Goal: Task Accomplishment & Management: Use online tool/utility

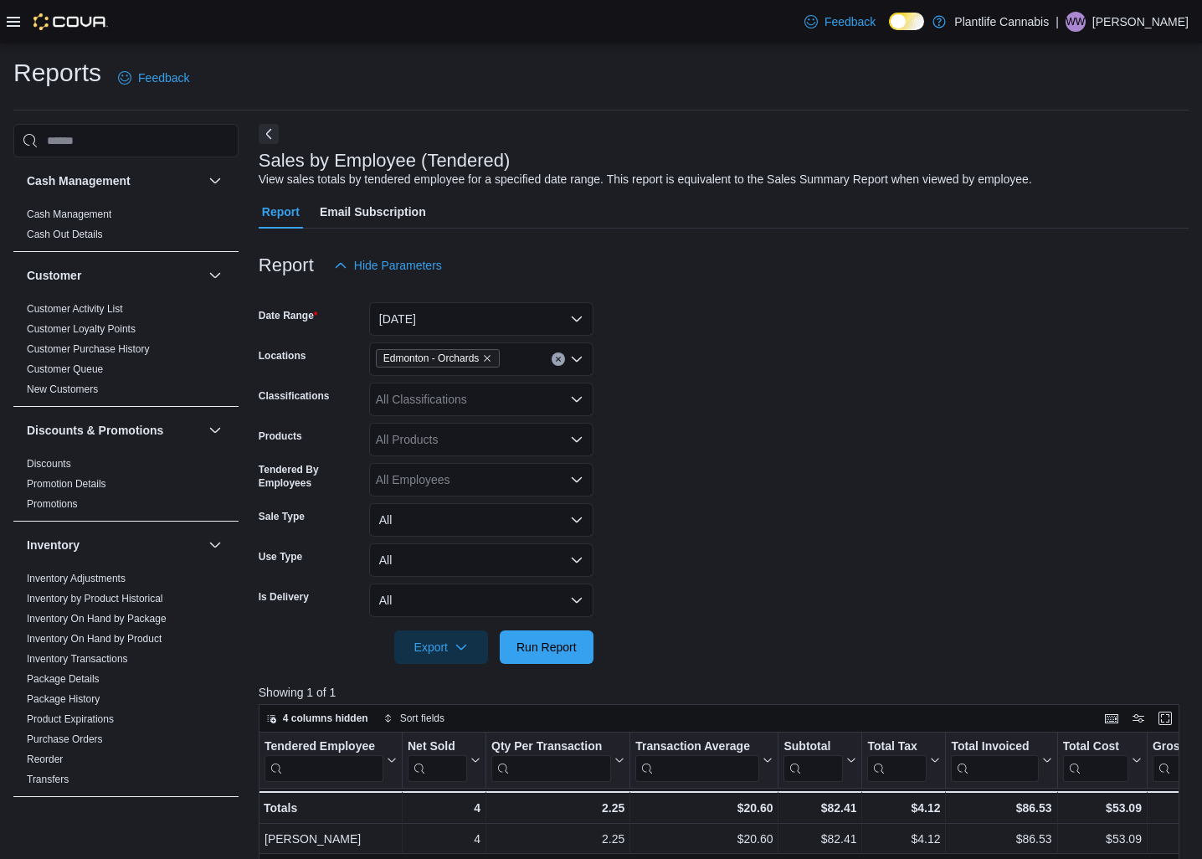
scroll to position [126, 0]
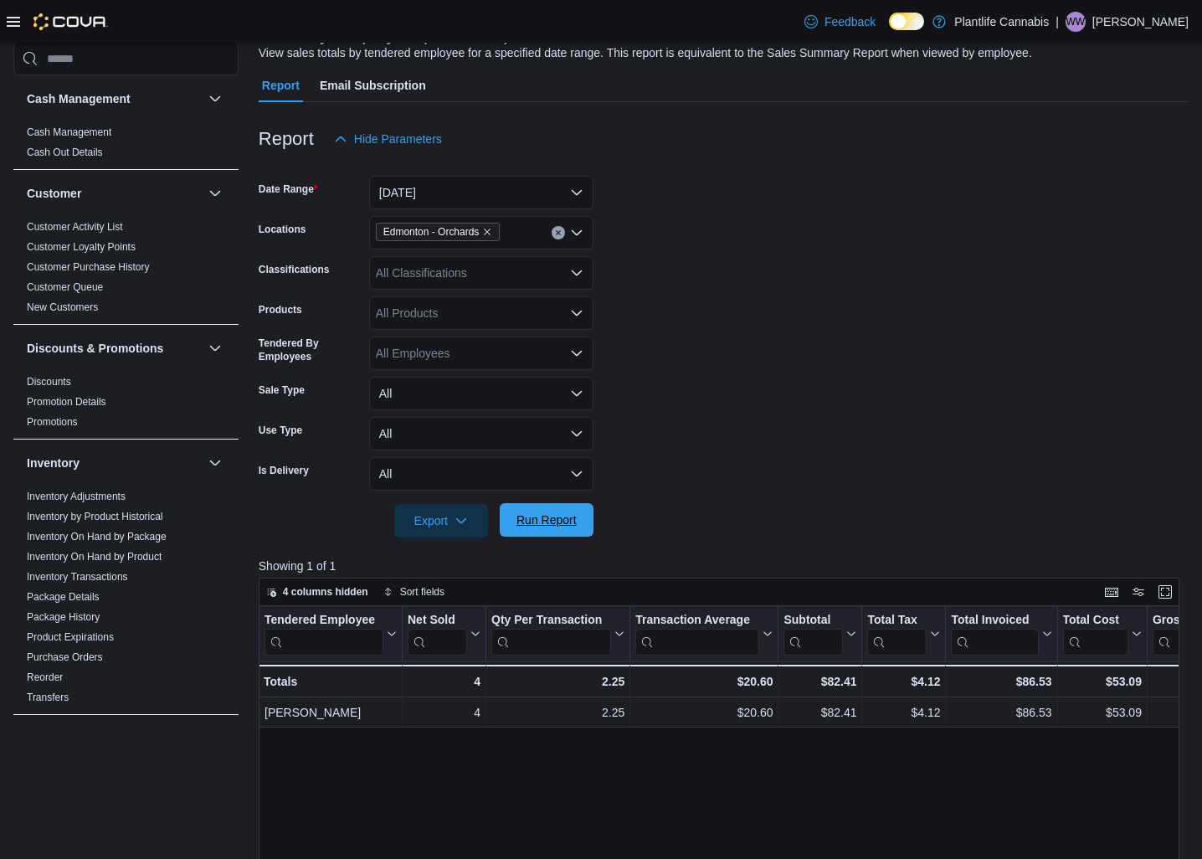
click at [557, 528] on span "Run Report" at bounding box center [547, 519] width 74 height 33
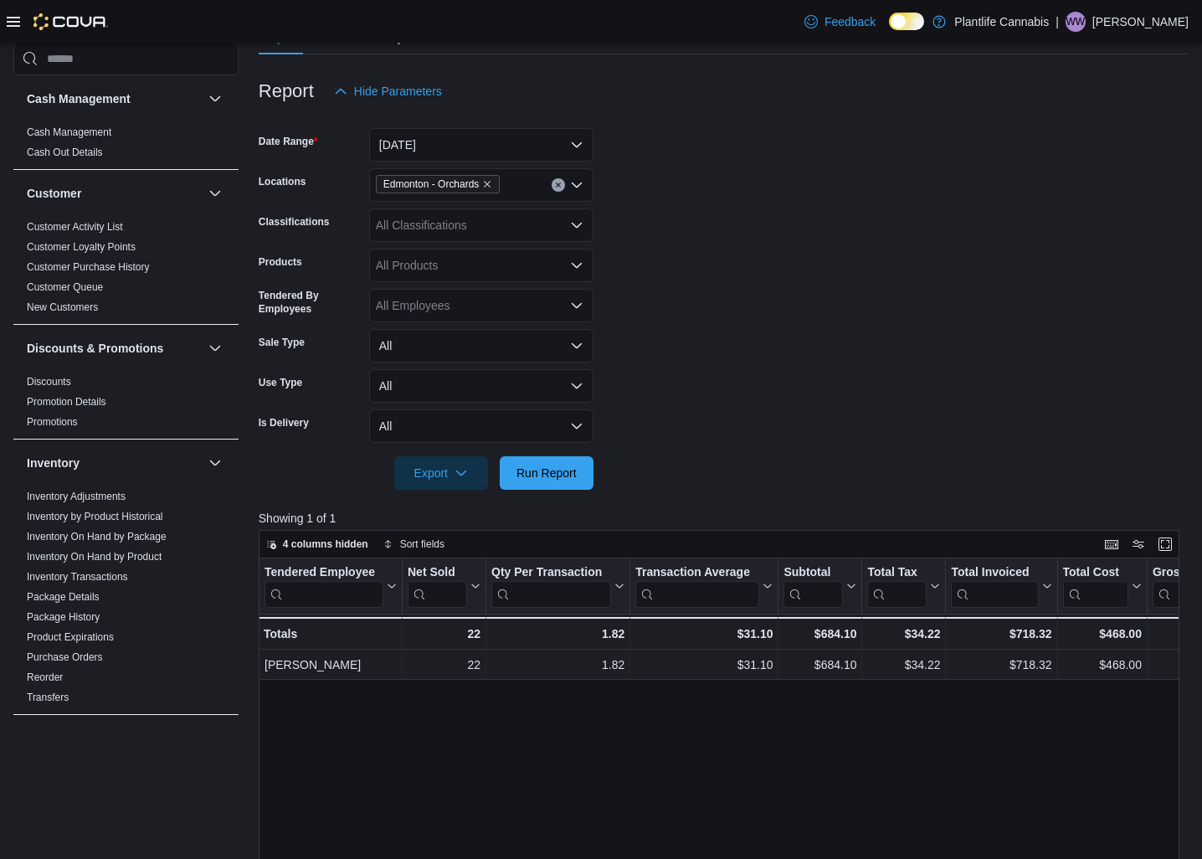
scroll to position [170, 0]
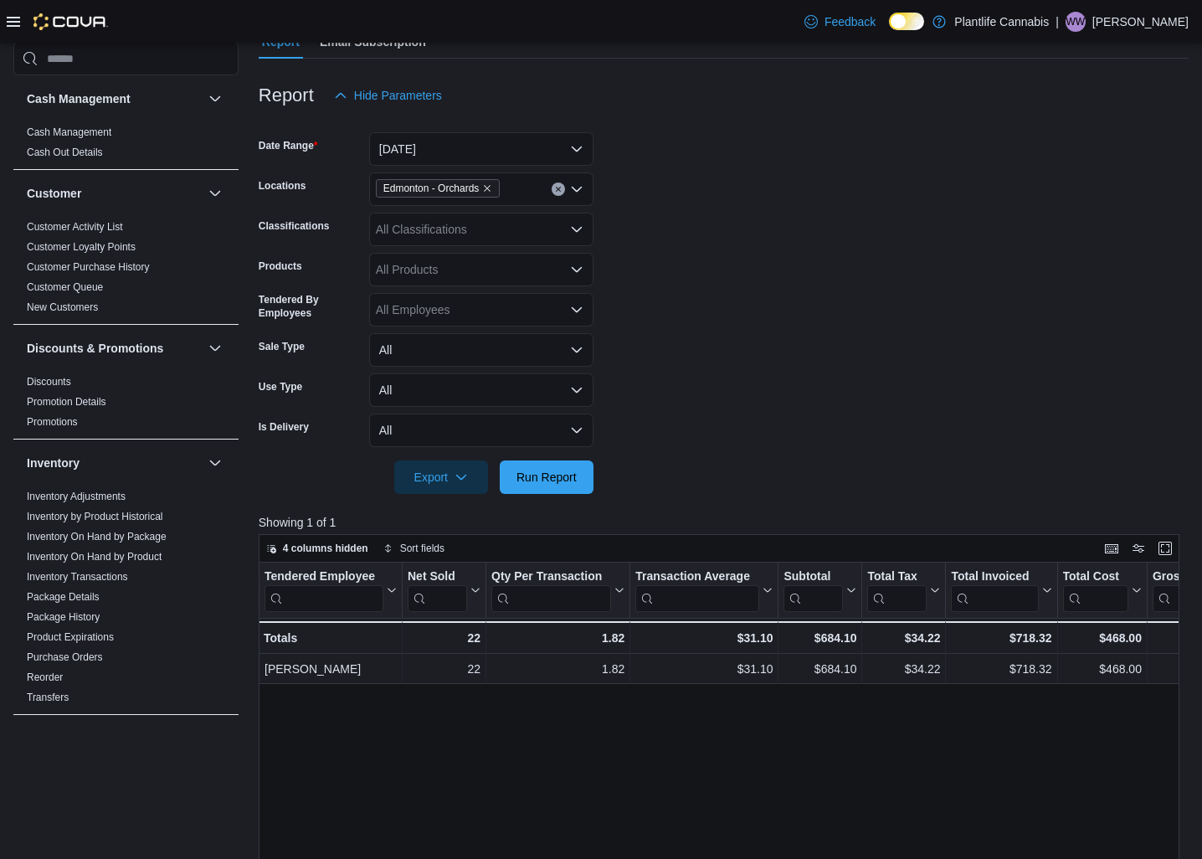
click at [530, 195] on div "Edmonton - Orchards" at bounding box center [481, 188] width 224 height 33
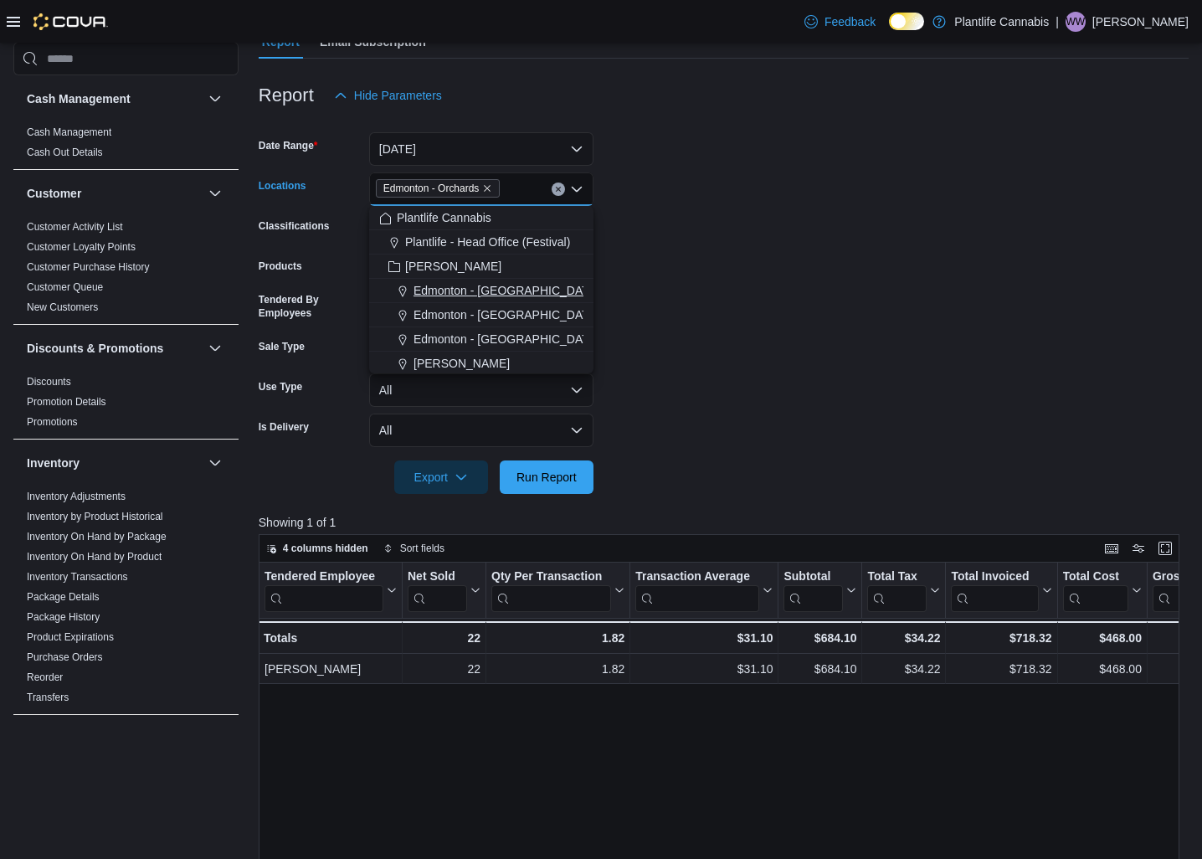
click at [520, 295] on span "Edmonton - [GEOGRAPHIC_DATA]" at bounding box center [507, 290] width 186 height 17
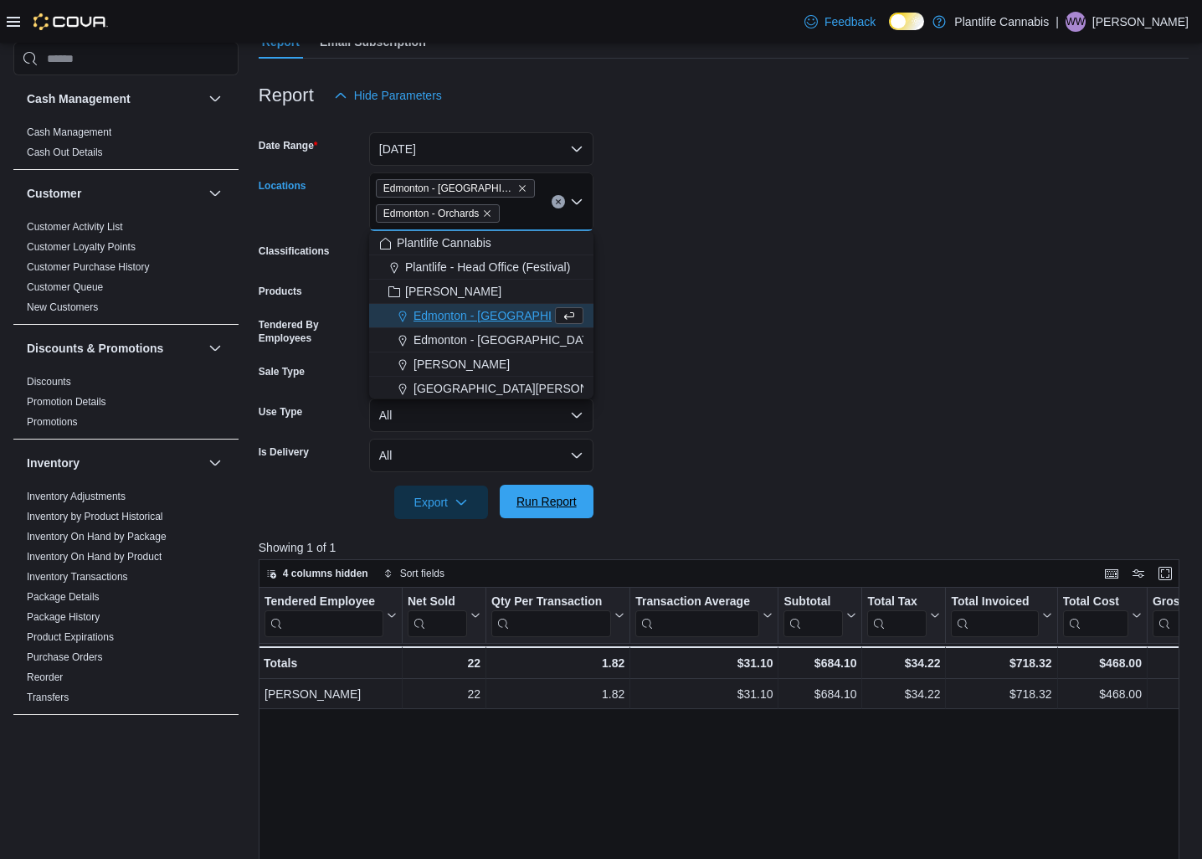
click at [553, 491] on span "Run Report" at bounding box center [547, 501] width 74 height 33
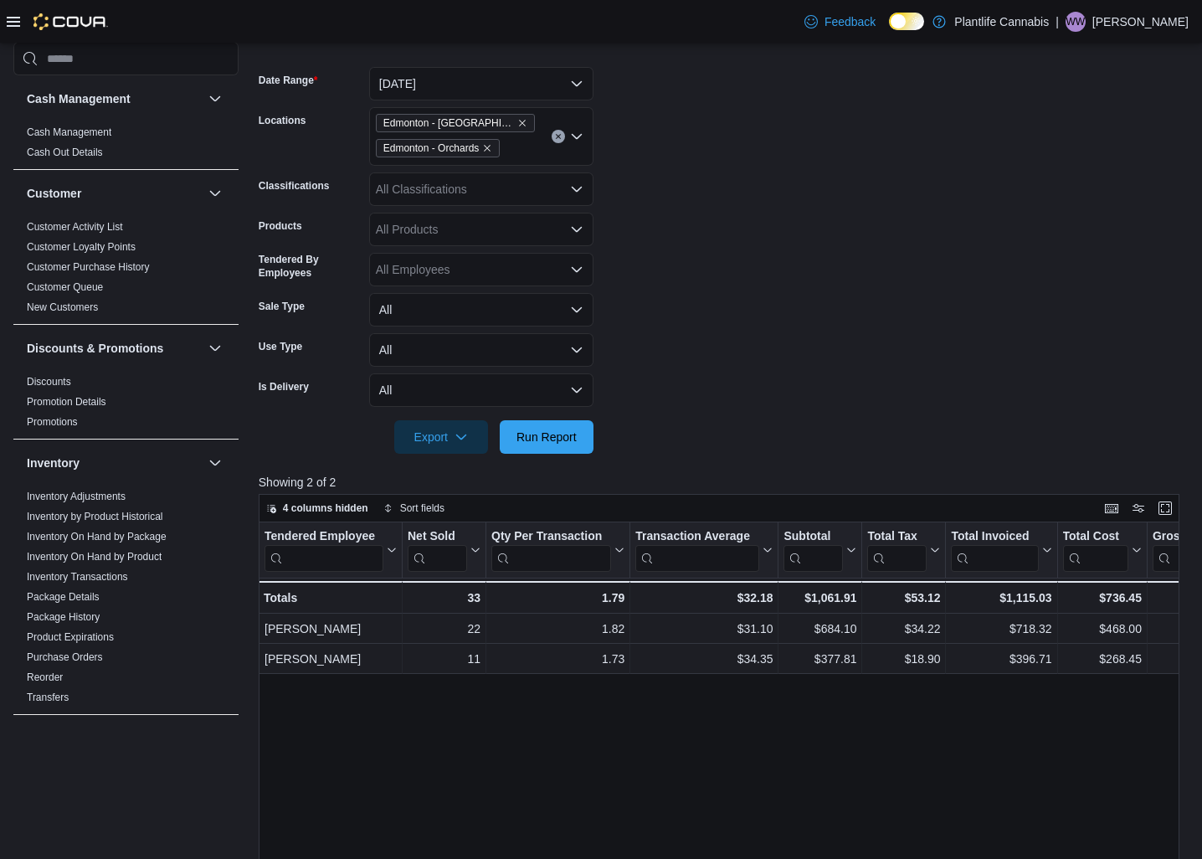
scroll to position [239, 0]
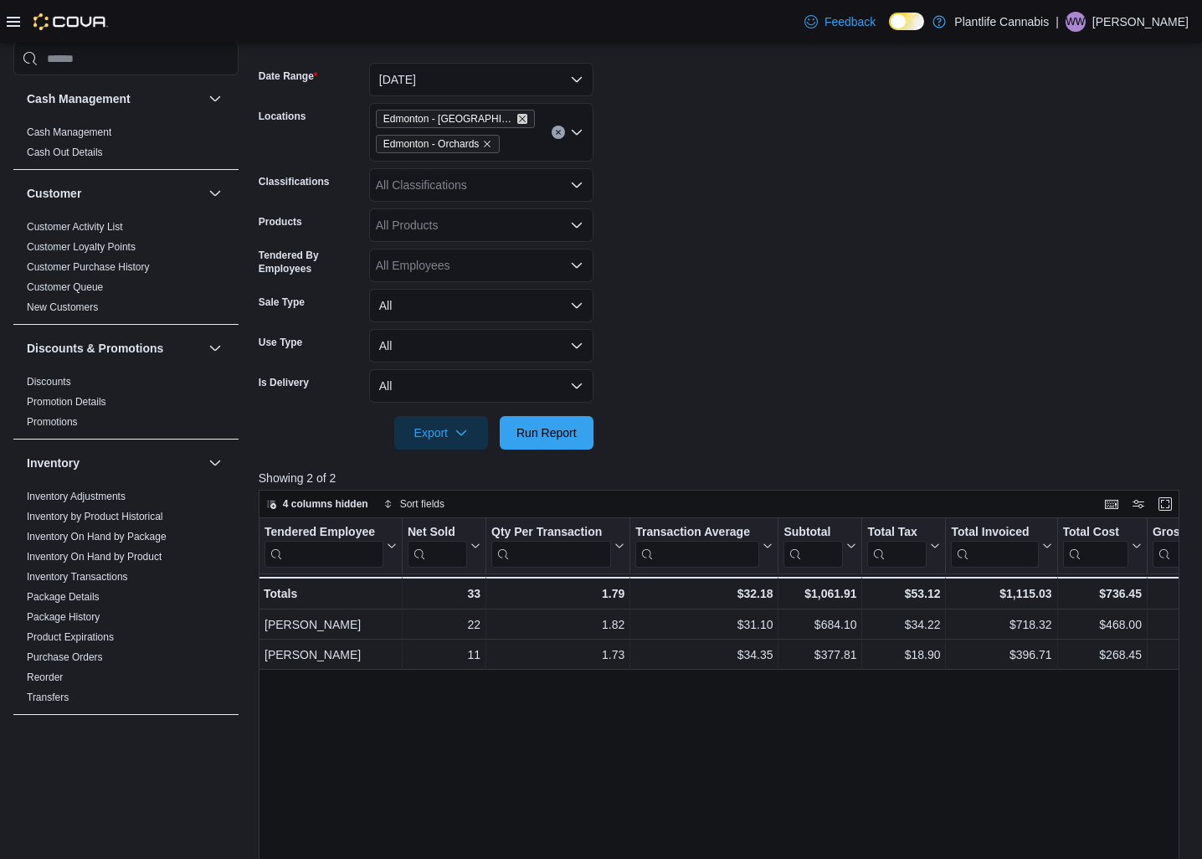
click at [521, 117] on icon "Remove Edmonton - Harvest Pointe from selection in this group" at bounding box center [522, 119] width 10 height 10
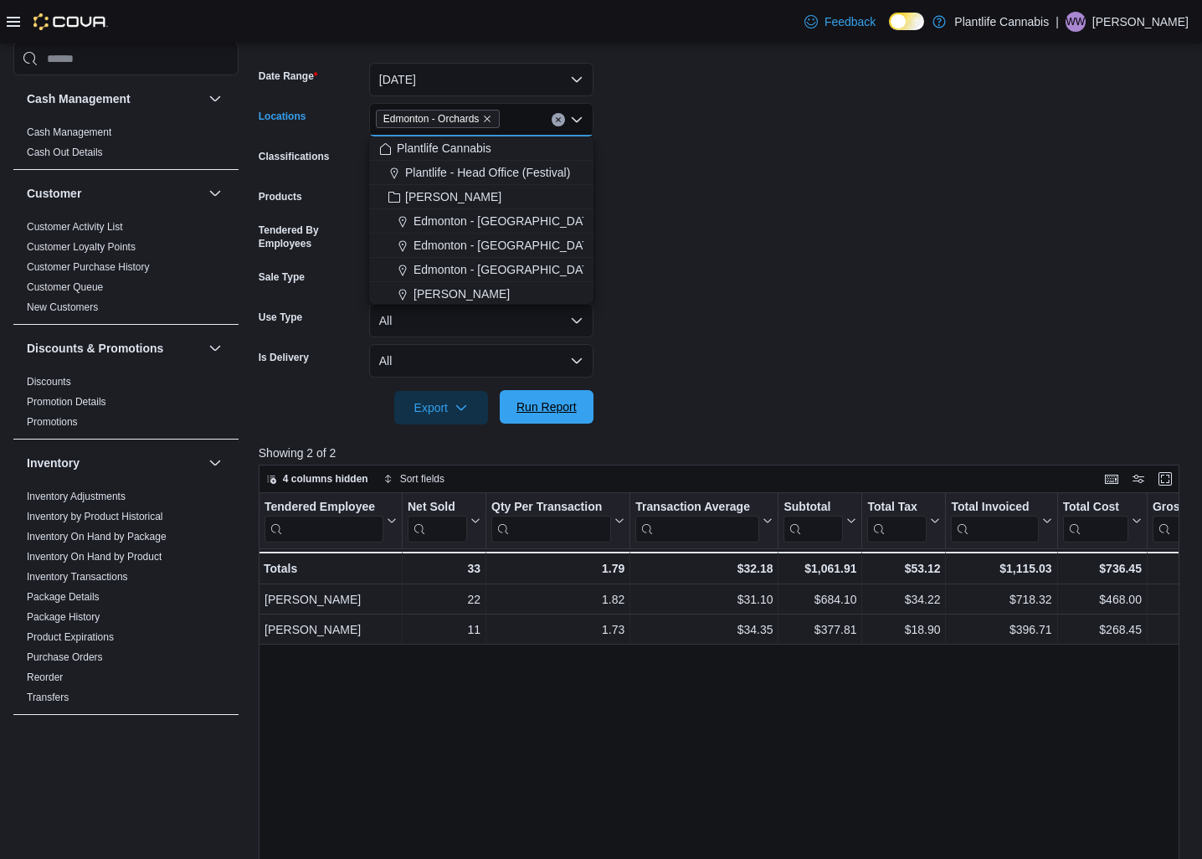
click at [538, 413] on span "Run Report" at bounding box center [547, 407] width 60 height 17
